Goal: Transaction & Acquisition: Purchase product/service

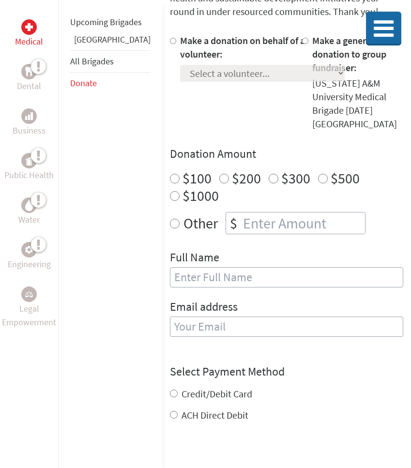
scroll to position [181, 0]
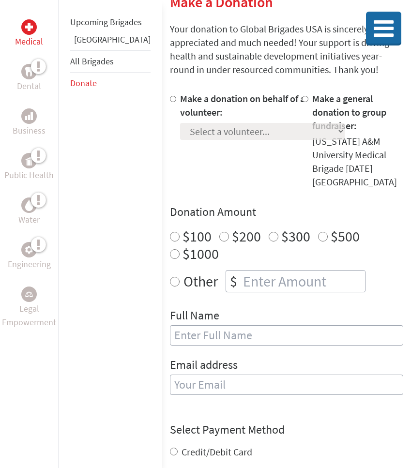
click at [237, 127] on div "Select a volunteer... [PERSON_NAME] [PERSON_NAME] [PERSON_NAME] [PERSON_NAME] […" at bounding box center [262, 129] width 164 height 21
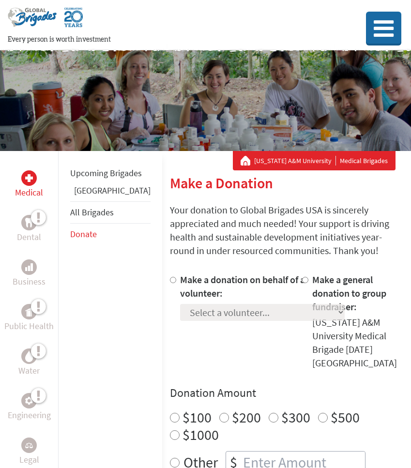
scroll to position [0, 0]
click at [375, 42] on button at bounding box center [383, 29] width 35 height 32
click at [170, 257] on p "Your donation to Global Brigades USA is sincerely appreciated and much needed! …" at bounding box center [286, 230] width 233 height 54
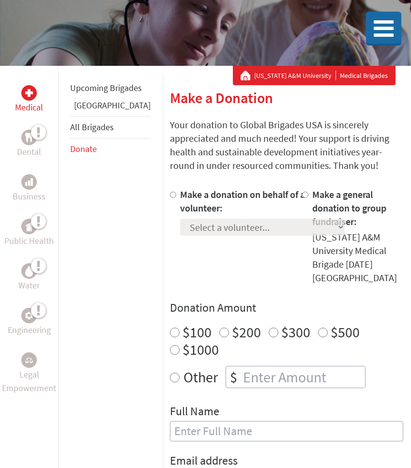
scroll to position [114, 0]
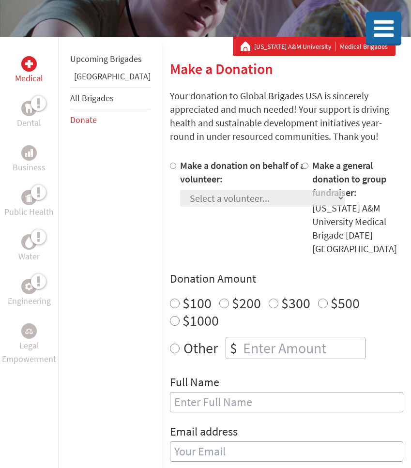
click at [180, 184] on label "Make a donation on behalf of a volunteer:" at bounding box center [242, 172] width 125 height 26
click at [172, 169] on input "Make a donation on behalf of a volunteer:" at bounding box center [173, 166] width 6 height 6
radio input "true"
select select "3DF9A927-9306-11F0-9E6E-42010A400005"
click at [180, 218] on div "Make a donation on behalf of a volunteer: Select a volunteer... Alec Morgan Ale…" at bounding box center [262, 207] width 164 height 97
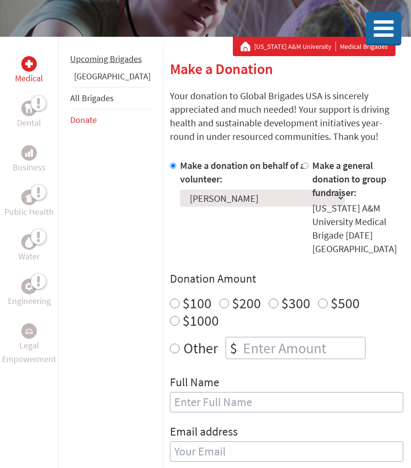
click at [86, 70] on li "Upcoming Brigades" at bounding box center [110, 58] width 80 height 21
click at [87, 82] on link "[GEOGRAPHIC_DATA]" at bounding box center [112, 76] width 76 height 11
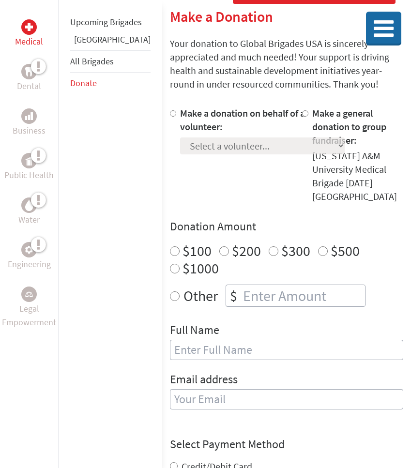
scroll to position [167, 0]
